Goal: Find specific page/section: Find specific page/section

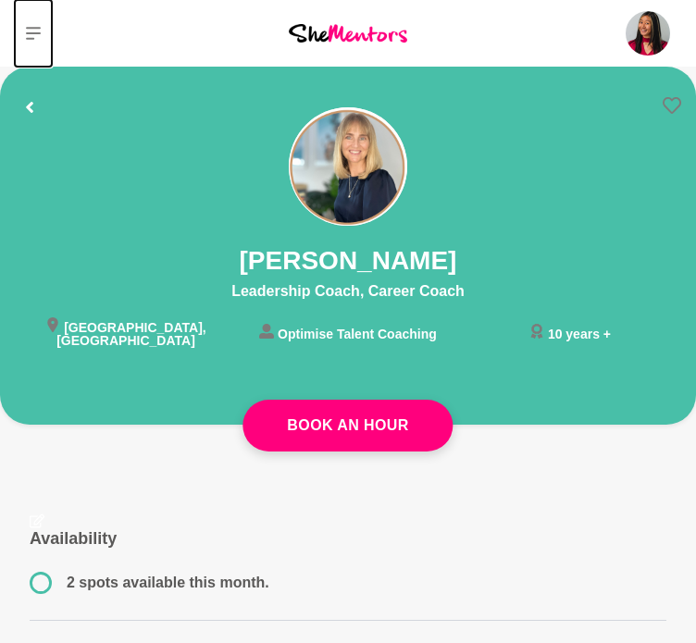
click at [34, 31] on icon at bounding box center [33, 33] width 15 height 15
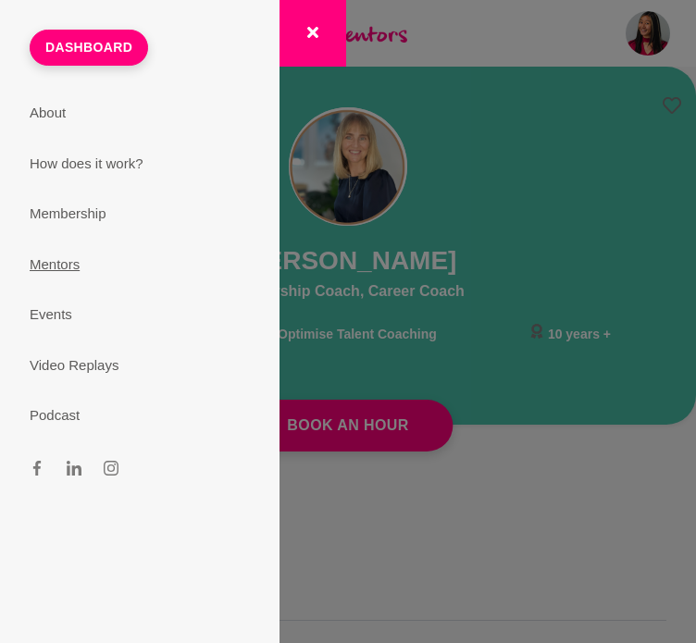
click at [64, 259] on link "Mentors" at bounding box center [139, 265] width 265 height 51
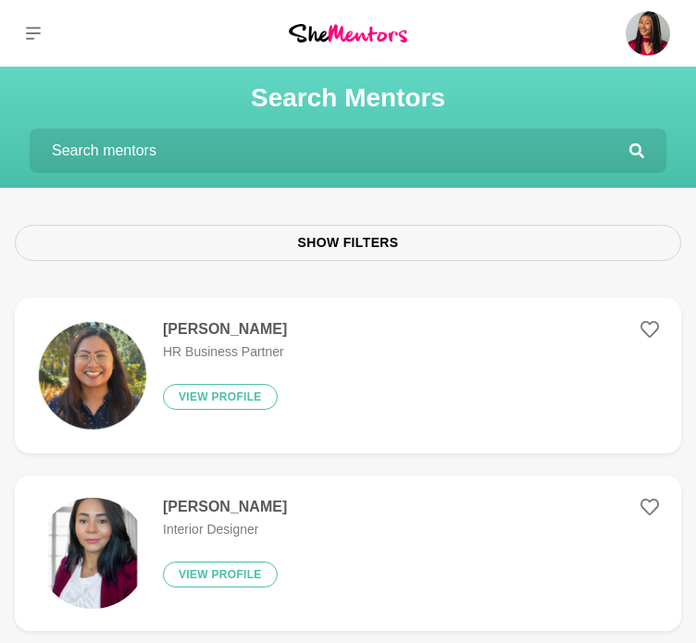
click at [156, 162] on input "text" at bounding box center [330, 151] width 600 height 44
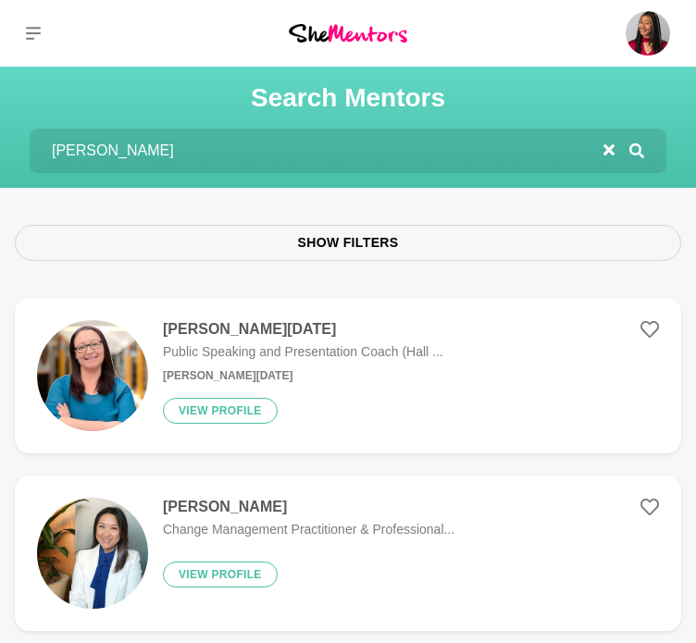
type input "[PERSON_NAME]"
click at [72, 365] on img at bounding box center [92, 375] width 111 height 111
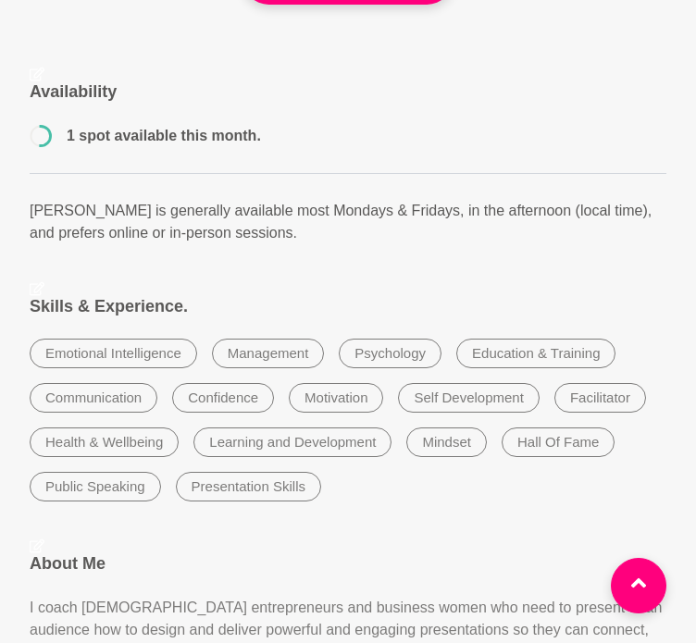
scroll to position [448, 0]
